Goal: Transaction & Acquisition: Purchase product/service

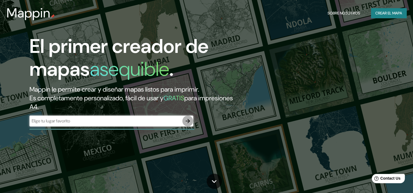
click at [188, 120] on icon "button" at bounding box center [188, 121] width 4 height 4
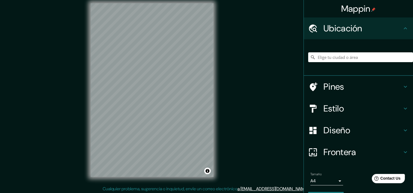
scroll to position [7, 0]
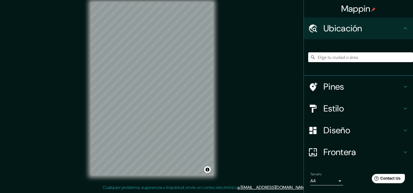
click at [228, 70] on div "Mappin Ubicación Pines Estilo Diseño Frontera Elige un borde. Sugerencia : pued…" at bounding box center [206, 93] width 413 height 200
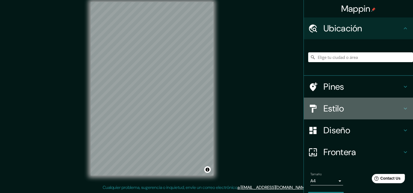
click at [339, 106] on h4 "Estilo" at bounding box center [363, 108] width 79 height 11
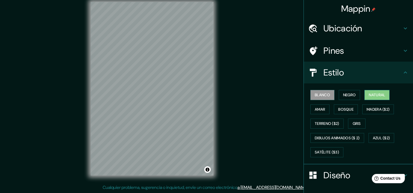
click at [369, 92] on font "Natural" at bounding box center [377, 95] width 16 height 7
click at [345, 110] on font "Bosque" at bounding box center [345, 109] width 15 height 7
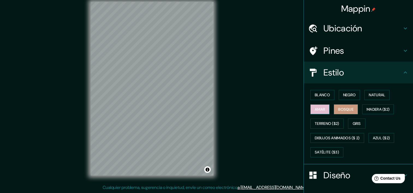
click at [316, 109] on font "Amar" at bounding box center [320, 109] width 10 height 7
click at [344, 97] on font "Negro" at bounding box center [349, 95] width 13 height 7
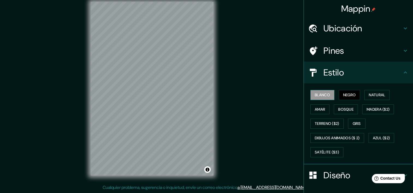
click at [322, 94] on font "Blanco" at bounding box center [322, 95] width 15 height 7
click at [384, 94] on button "Natural" at bounding box center [377, 95] width 25 height 10
click at [323, 96] on font "Blanco" at bounding box center [322, 95] width 15 height 7
click at [374, 93] on font "Natural" at bounding box center [377, 95] width 16 height 7
click at [320, 95] on font "Blanco" at bounding box center [322, 95] width 15 height 7
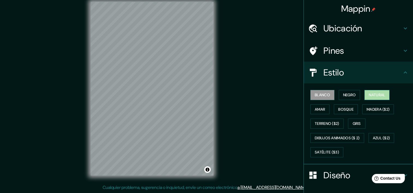
click at [369, 96] on font "Natural" at bounding box center [377, 95] width 16 height 7
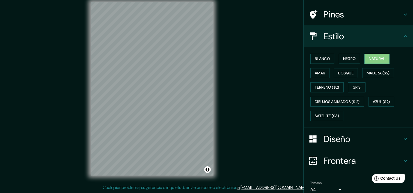
scroll to position [59, 0]
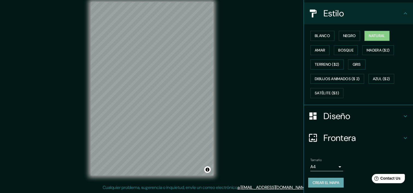
click at [327, 181] on font "Crear el mapa" at bounding box center [326, 183] width 27 height 7
